Goal: Information Seeking & Learning: Learn about a topic

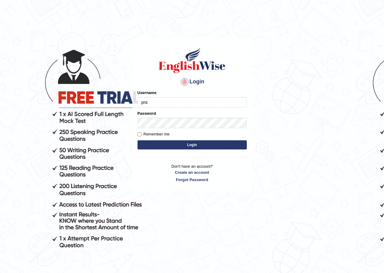
type input "pramod_parramatta"
click at [143, 134] on label "Remember me" at bounding box center [154, 134] width 32 height 6
click at [142, 134] on input "Remember me" at bounding box center [140, 134] width 4 height 4
checkbox input "true"
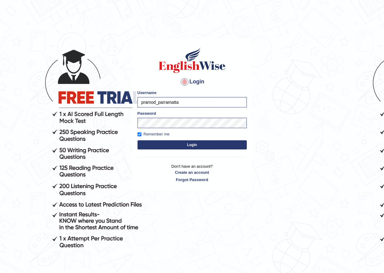
click at [166, 143] on button "Login" at bounding box center [192, 144] width 109 height 9
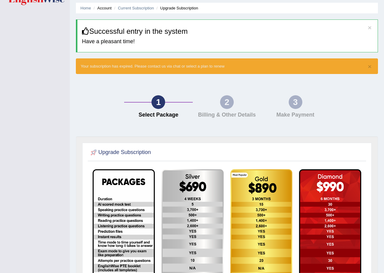
scroll to position [12, 0]
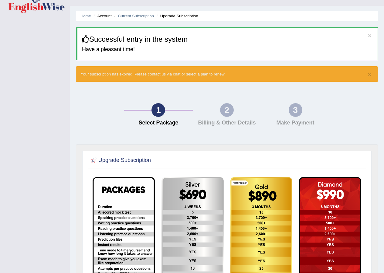
click at [228, 116] on div "2" at bounding box center [227, 110] width 14 height 14
click at [226, 115] on div "2" at bounding box center [227, 110] width 14 height 14
click at [288, 124] on h4 "Make Payment" at bounding box center [295, 123] width 63 height 6
click at [370, 75] on button "×" at bounding box center [370, 74] width 4 height 6
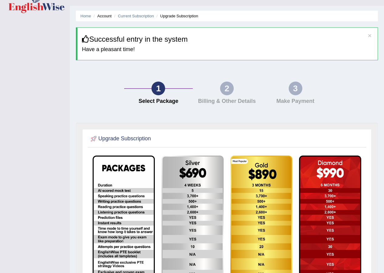
drag, startPoint x: 295, startPoint y: 98, endPoint x: 257, endPoint y: 96, distance: 37.4
click at [291, 98] on div "3 Make Payment" at bounding box center [295, 94] width 69 height 26
click at [243, 96] on div "2 Billing & Other Details" at bounding box center [227, 94] width 69 height 26
click at [226, 97] on div "2 Billing & Other Details" at bounding box center [227, 94] width 69 height 26
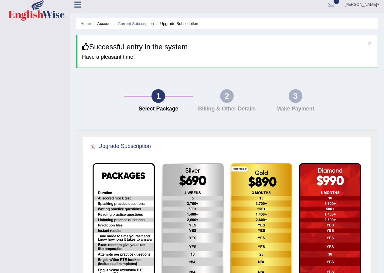
scroll to position [0, 0]
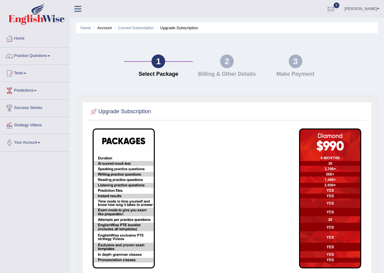
click at [26, 74] on span at bounding box center [25, 73] width 2 height 1
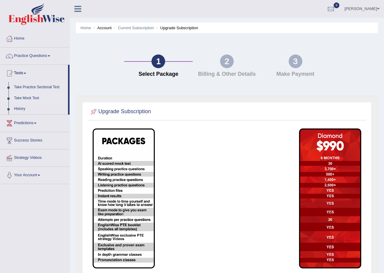
click at [31, 99] on link "Take Mock Test" at bounding box center [39, 98] width 57 height 11
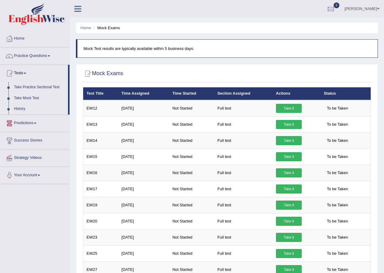
click at [50, 88] on link "Take Practice Sectional Test" at bounding box center [39, 87] width 57 height 11
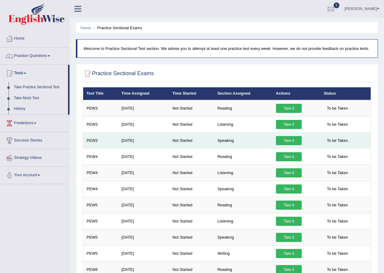
click at [286, 141] on link "Take it" at bounding box center [289, 140] width 26 height 9
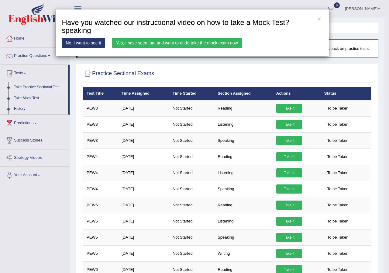
click at [226, 43] on link "Yes, I have seen that and want to undertake the mock exam now" at bounding box center [177, 43] width 130 height 10
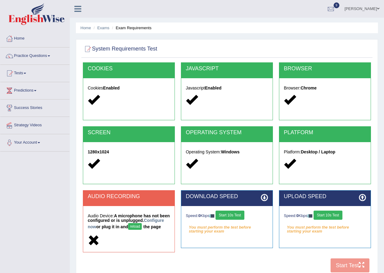
click at [237, 212] on button "Start 10s Test" at bounding box center [230, 214] width 29 height 9
click at [328, 215] on button "Start 10s Test" at bounding box center [328, 214] width 29 height 9
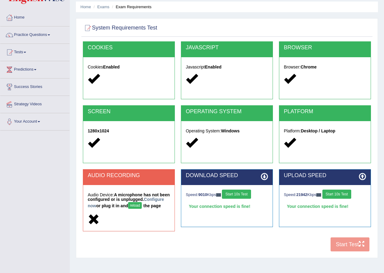
scroll to position [47, 0]
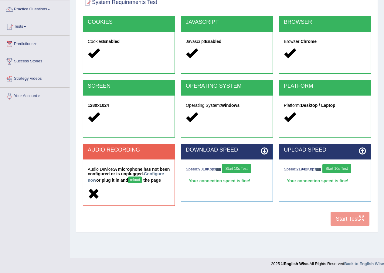
drag, startPoint x: 343, startPoint y: 169, endPoint x: 340, endPoint y: 169, distance: 3.1
click at [342, 169] on button "Start 10s Test" at bounding box center [337, 168] width 29 height 9
click at [243, 169] on div "Speed: 9010 Kbps Start 10s Test" at bounding box center [227, 169] width 82 height 11
click at [120, 190] on div "Audio Device: A microphone has not been configured or is unplugged. Configure n…" at bounding box center [128, 182] width 91 height 46
click at [123, 194] on div "Audio Device: A microphone has not been configured or is unplugged. Configure n…" at bounding box center [128, 182] width 91 height 46
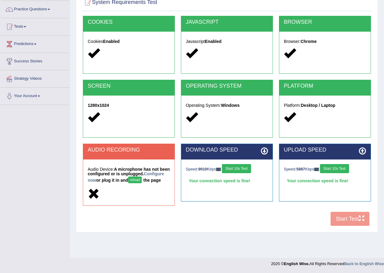
click at [142, 178] on button "reload" at bounding box center [135, 179] width 14 height 7
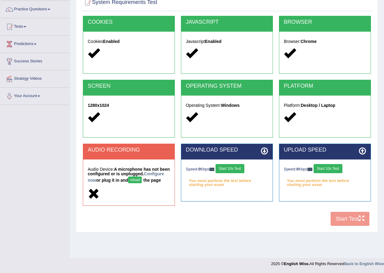
click at [142, 180] on button "reload" at bounding box center [135, 179] width 14 height 7
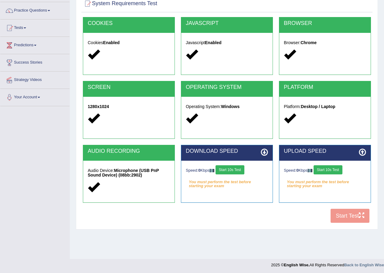
scroll to position [47, 0]
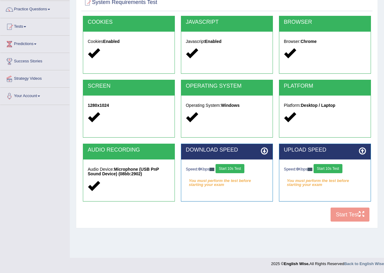
click at [336, 169] on button "Start 10s Test" at bounding box center [328, 168] width 29 height 9
click at [235, 170] on button "Start 10s Test" at bounding box center [230, 168] width 29 height 9
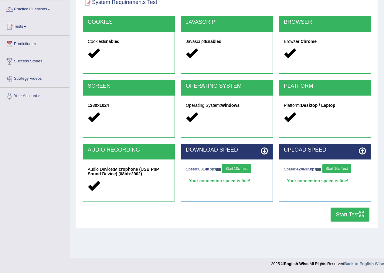
click at [348, 213] on button "Start Test" at bounding box center [350, 214] width 39 height 14
